Goal: Navigation & Orientation: Find specific page/section

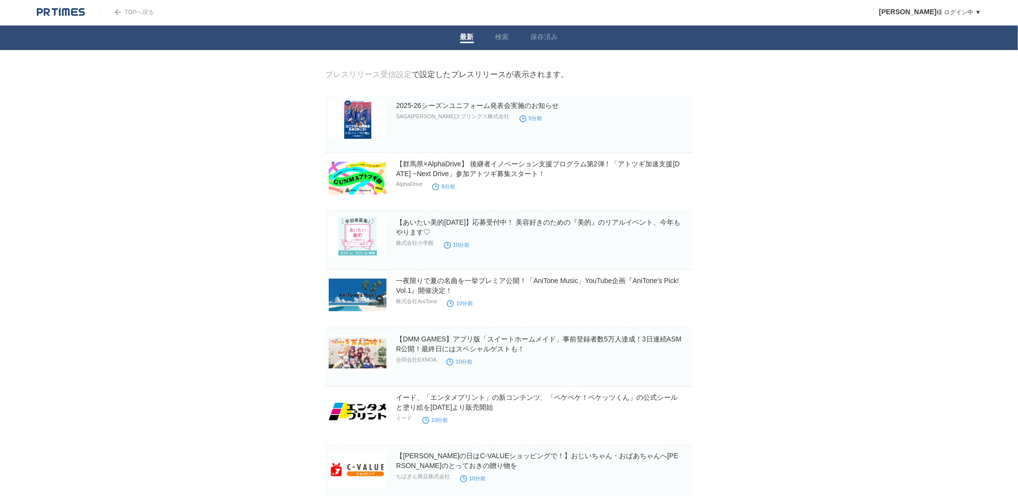
click at [129, 6] on div "TOPへ戻る" at bounding box center [127, 12] width 54 height 25
click at [130, 13] on link "TOPへ戻る" at bounding box center [127, 12] width 54 height 7
click at [534, 33] on link "保存済み" at bounding box center [544, 38] width 27 height 10
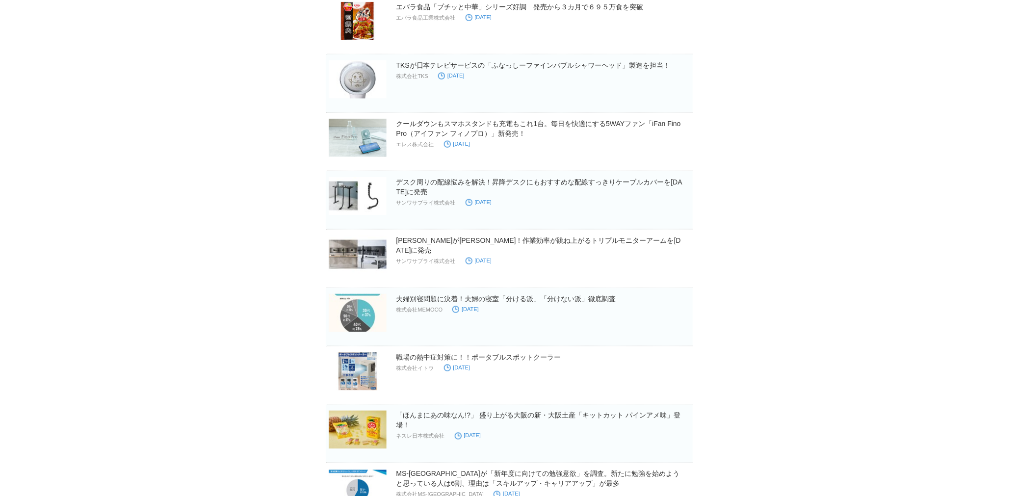
scroll to position [545, 0]
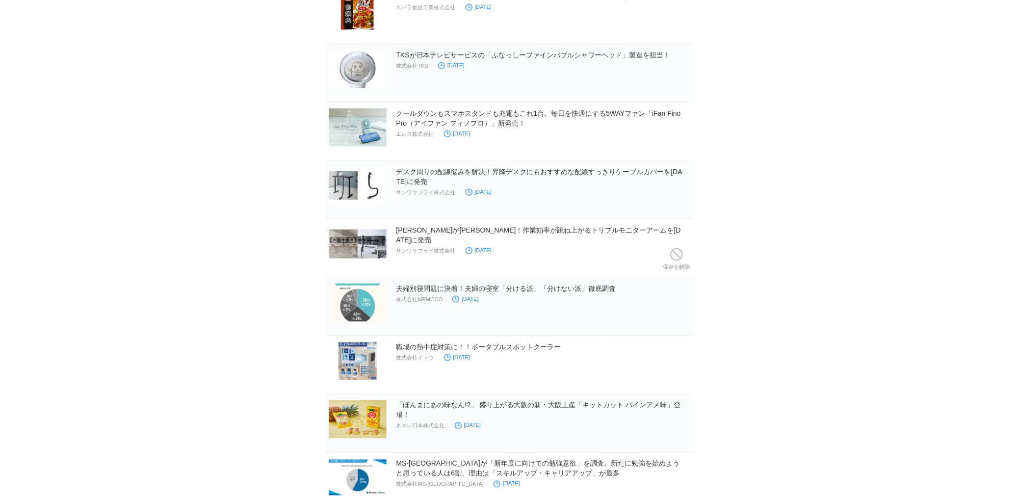
click at [491, 247] on time "[DATE]" at bounding box center [479, 250] width 26 height 6
click at [364, 240] on img at bounding box center [358, 244] width 58 height 38
click at [209, 282] on body "TOPへ戻る [PERSON_NAME] ログイン中 ▼ プレスリリース受信設定 フォロー 除外リスト アカウント設定 閲覧履歴 退会手続き PR TIMES…" at bounding box center [509, 95] width 1018 height 1280
